Goal: Information Seeking & Learning: Learn about a topic

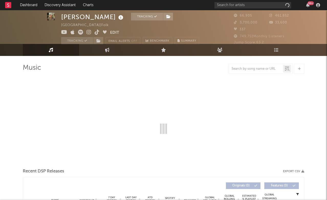
scroll to position [6, 0]
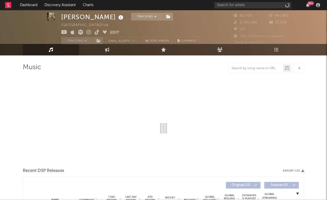
select select "6m"
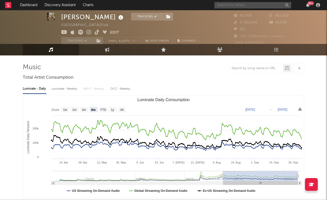
click at [234, 7] on input "text" at bounding box center [252, 5] width 77 height 6
type input "r"
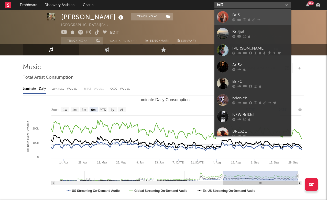
type input "bri3"
click at [248, 12] on link "Bri3" at bounding box center [252, 17] width 77 height 17
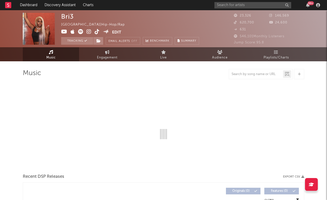
select select "6m"
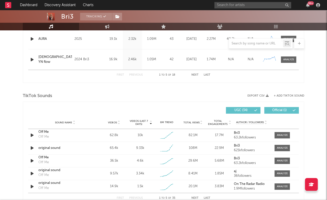
scroll to position [294, 0]
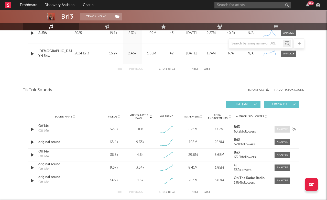
click at [281, 128] on div at bounding box center [282, 130] width 11 height 4
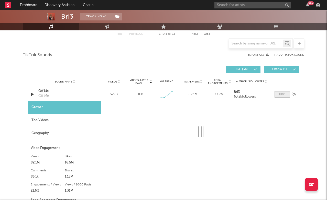
scroll to position [336, 0]
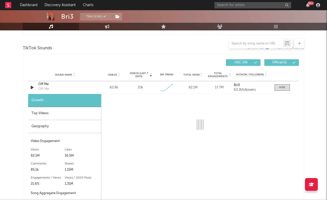
select select "1w"
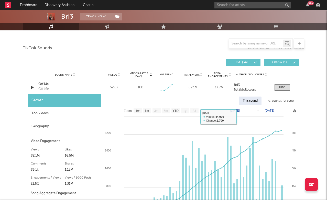
click at [66, 114] on div "Top Videos" at bounding box center [64, 113] width 73 height 13
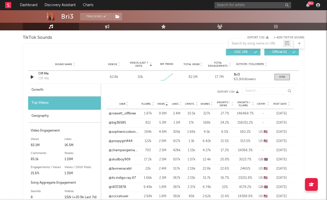
scroll to position [347, 0]
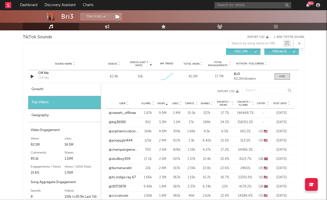
click at [287, 102] on icon at bounding box center [288, 102] width 3 height 2
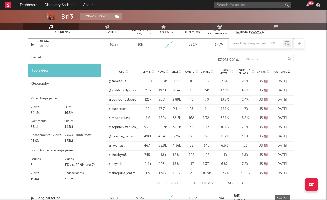
scroll to position [379, 0]
click at [134, 173] on link "@shaquille_oatmeal2.3" at bounding box center [124, 173] width 30 height 5
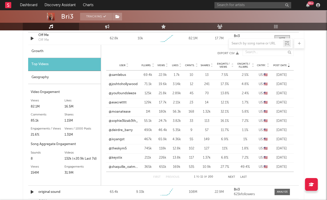
scroll to position [387, 0]
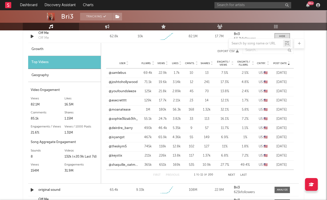
click at [232, 175] on button "Next" at bounding box center [231, 175] width 7 height 3
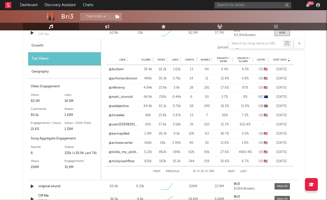
scroll to position [401, 0]
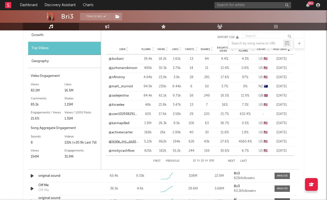
click at [128, 140] on link "@tickle_my_pickle61" at bounding box center [124, 141] width 30 height 5
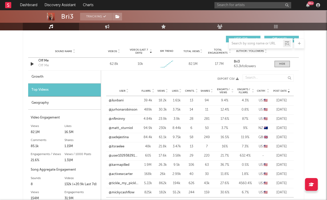
scroll to position [314, 0]
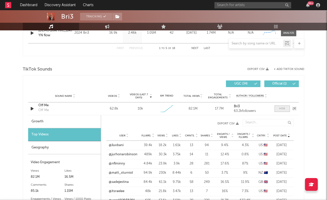
click at [282, 109] on div at bounding box center [282, 109] width 6 height 4
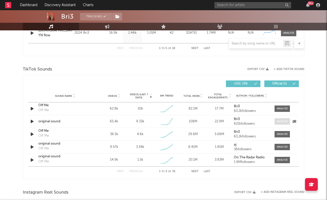
click at [283, 118] on span at bounding box center [281, 121] width 15 height 6
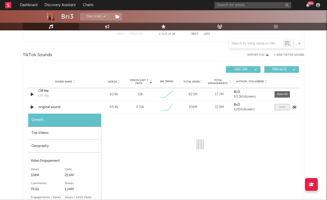
select select "1w"
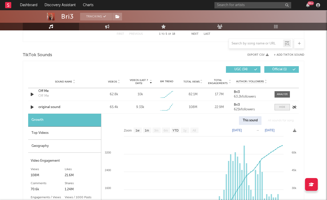
scroll to position [329, 0]
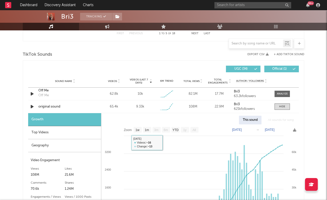
click at [92, 132] on div "Top Videos" at bounding box center [64, 132] width 73 height 13
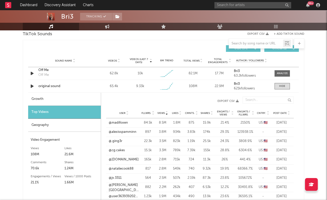
scroll to position [351, 0]
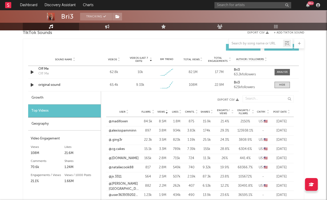
click at [282, 113] on span "Post Date" at bounding box center [280, 111] width 14 height 3
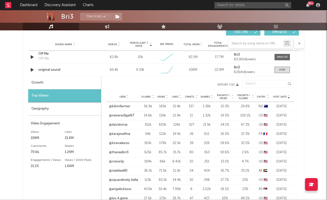
scroll to position [366, 0]
click at [118, 123] on link "@davidsmia" at bounding box center [118, 124] width 18 height 5
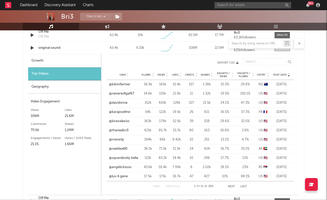
scroll to position [392, 0]
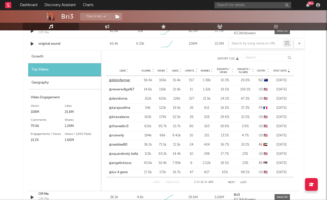
click at [124, 80] on link "@bikinifarmer" at bounding box center [119, 80] width 21 height 5
click at [123, 88] on link "@neverwillgaf67" at bounding box center [121, 89] width 25 height 5
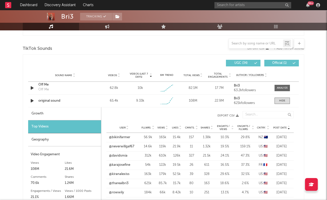
scroll to position [332, 0]
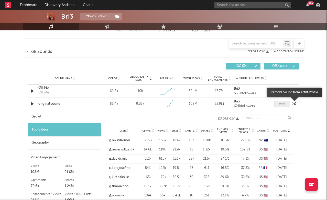
click at [287, 106] on span at bounding box center [281, 104] width 15 height 6
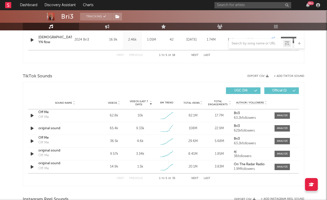
scroll to position [371, 0]
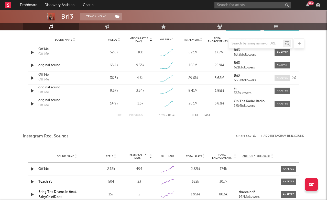
click at [280, 77] on div at bounding box center [282, 78] width 11 height 4
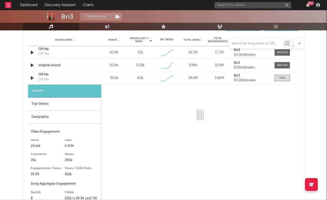
select select "1w"
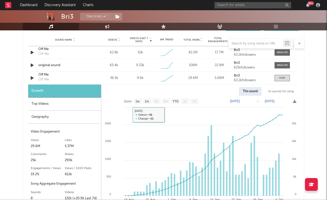
click at [53, 107] on div "Top Videos" at bounding box center [64, 104] width 73 height 13
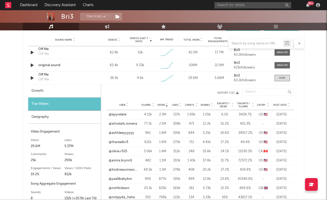
click at [278, 105] on span "Post Date" at bounding box center [280, 105] width 14 height 3
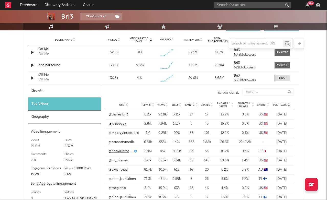
click at [122, 150] on link "@bdtrelilbrother" at bounding box center [121, 151] width 24 height 5
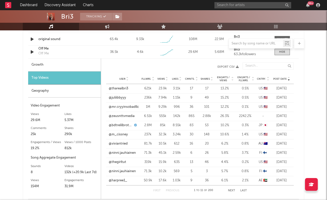
scroll to position [400, 0]
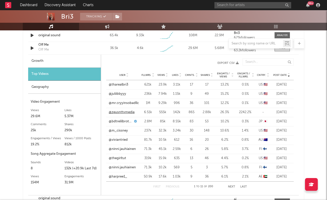
click at [121, 112] on link "@zeusnttvmedia" at bounding box center [122, 112] width 26 height 5
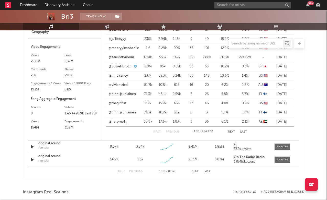
scroll to position [458, 0]
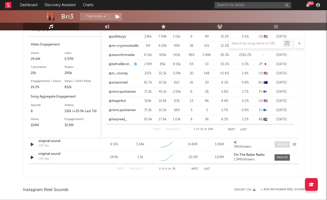
click at [279, 144] on div at bounding box center [282, 145] width 11 height 4
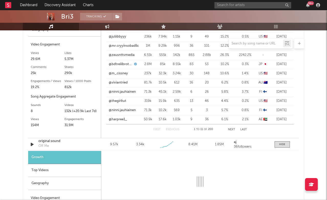
select select "1w"
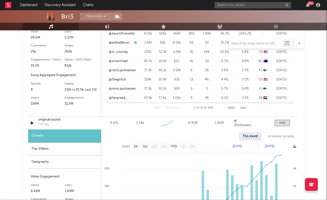
scroll to position [487, 0]
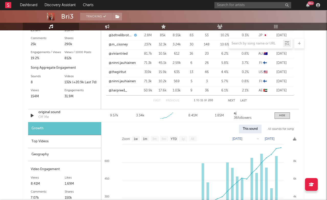
click at [63, 134] on div "Growth" at bounding box center [64, 128] width 73 height 13
click at [64, 139] on div "Top Videos" at bounding box center [64, 141] width 73 height 13
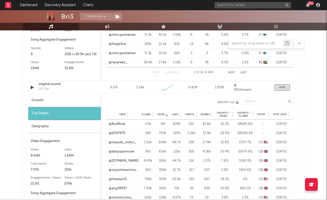
scroll to position [520, 0]
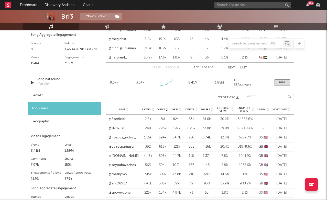
click at [281, 112] on div "User Fllwrs. Views Likes Cmnts. Shares Engmts / Views Engmts / Fllwrs. Cntry. P…" at bounding box center [199, 110] width 187 height 10
click at [281, 110] on span "Post Date" at bounding box center [280, 109] width 14 height 3
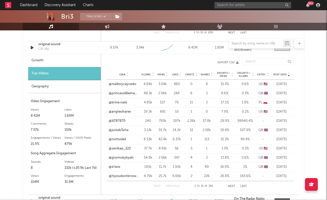
scroll to position [554, 0]
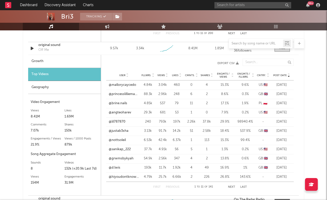
click at [115, 119] on div "User @lil787870 Fllwrs. 240 Views 793k Likes 197k Cmnts. 2.26k Shares 37.8k Eng…" at bounding box center [199, 121] width 187 height 9
click at [117, 121] on link "@lil787870" at bounding box center [117, 121] width 17 height 5
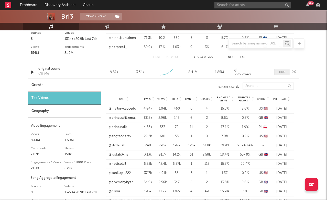
scroll to position [524, 0]
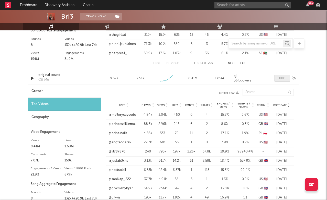
click at [282, 78] on div at bounding box center [282, 78] width 6 height 4
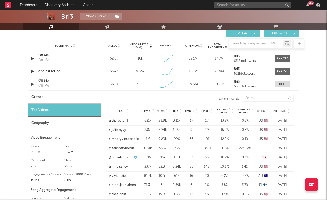
scroll to position [350, 0]
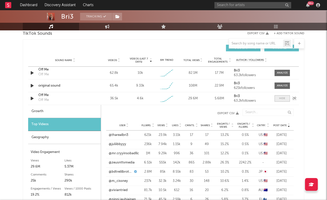
click at [283, 101] on span at bounding box center [281, 98] width 15 height 6
